Goal: Browse casually

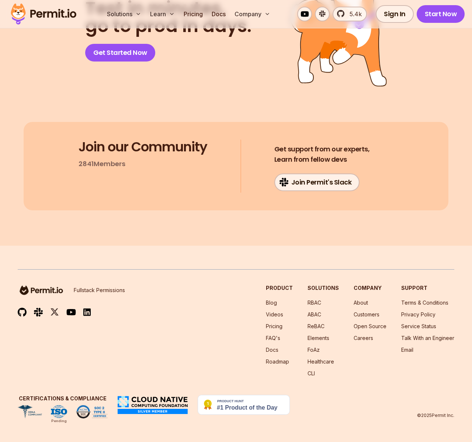
scroll to position [3817, 0]
